Goal: Task Accomplishment & Management: Complete application form

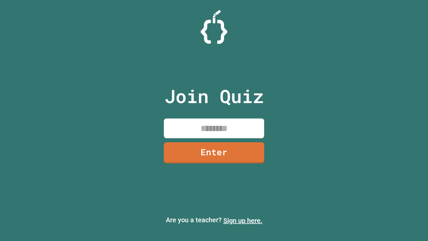
click at [243, 220] on link "Sign up here." at bounding box center [242, 220] width 39 height 8
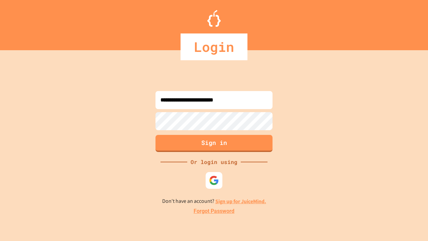
type input "**********"
